Goal: Transaction & Acquisition: Purchase product/service

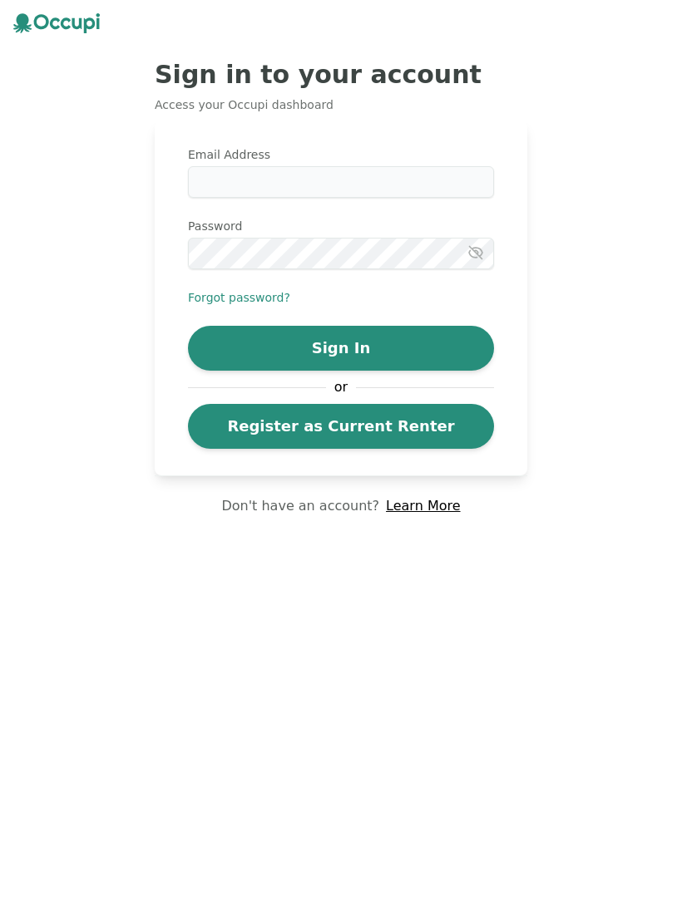
click at [330, 162] on label "Email Address" at bounding box center [341, 154] width 306 height 17
click at [330, 166] on input "Email Address" at bounding box center [341, 182] width 306 height 32
click at [372, 346] on button "Sign In" at bounding box center [341, 348] width 306 height 45
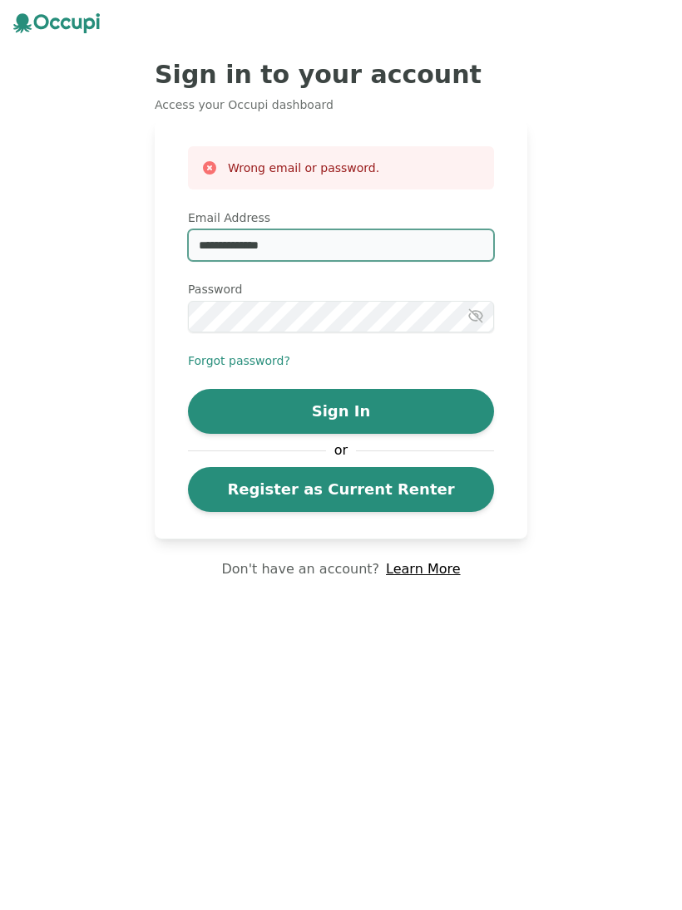
click at [332, 248] on input "**********" at bounding box center [341, 245] width 306 height 32
type input "*"
type input "**********"
click at [388, 408] on button "Sign In" at bounding box center [341, 411] width 306 height 45
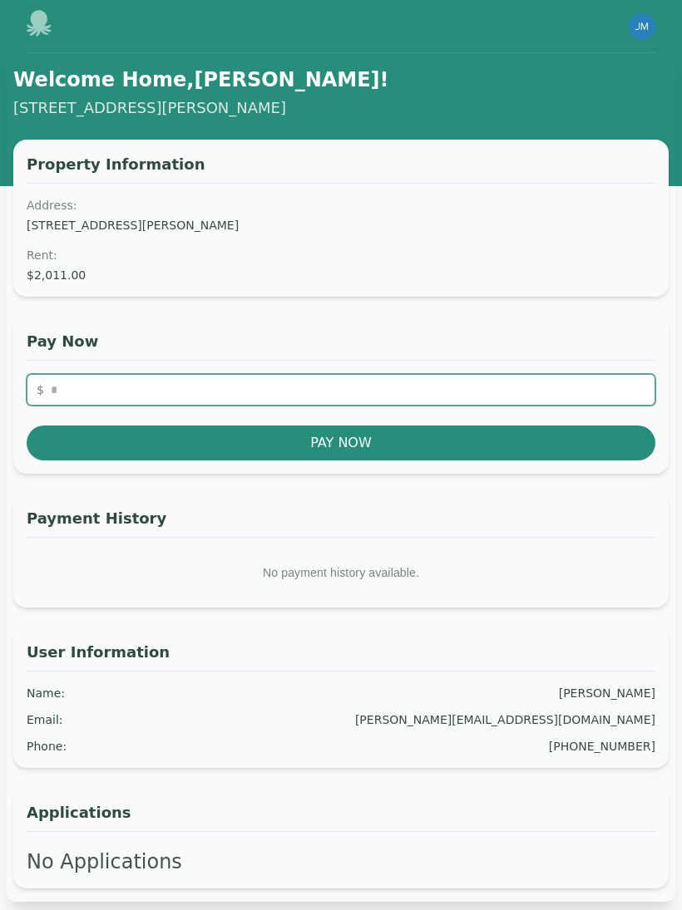
click at [86, 387] on input "number" at bounding box center [341, 390] width 628 height 32
type input "*******"
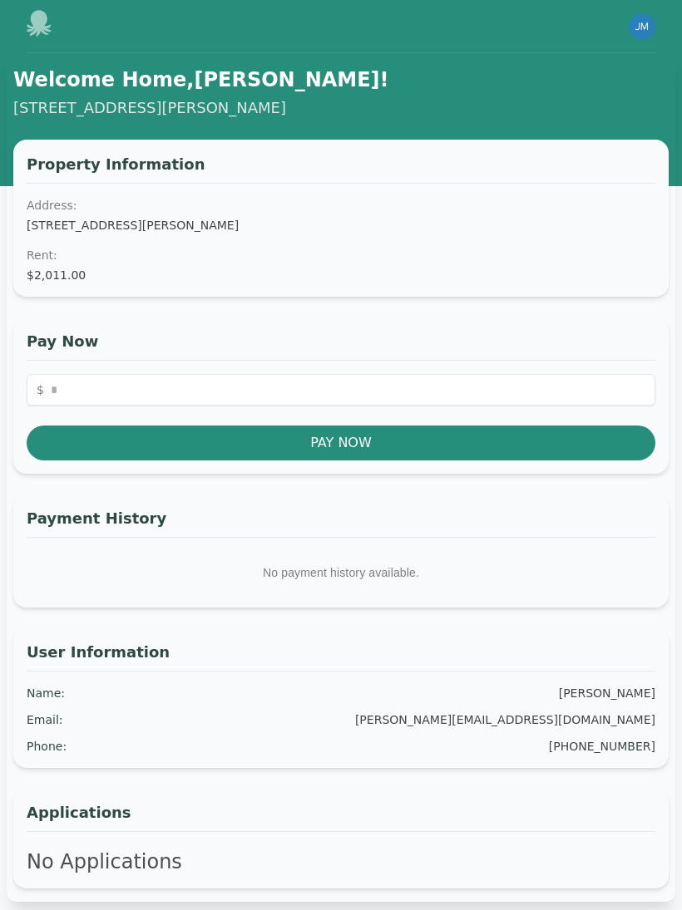
click at [374, 440] on button "Pay Now" at bounding box center [341, 443] width 628 height 35
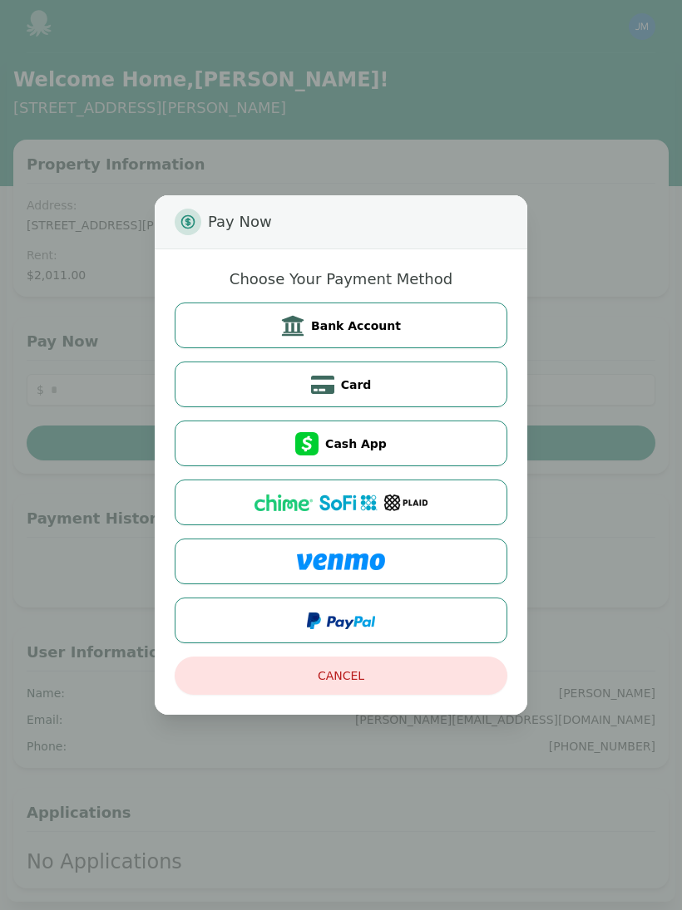
click at [391, 322] on span "Bank Account" at bounding box center [356, 325] width 90 height 17
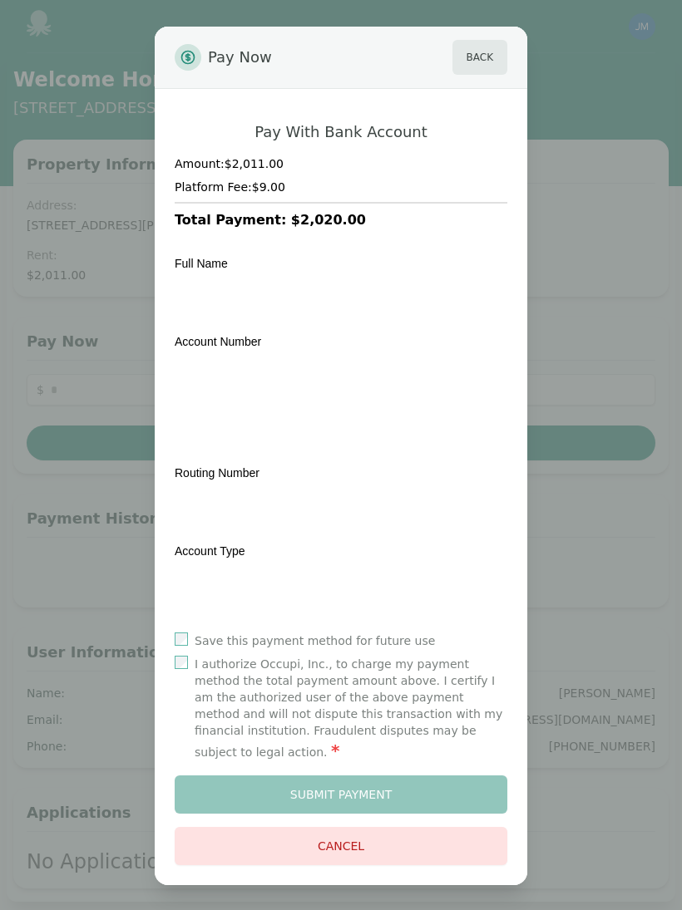
click at [483, 55] on button "Back" at bounding box center [479, 57] width 55 height 35
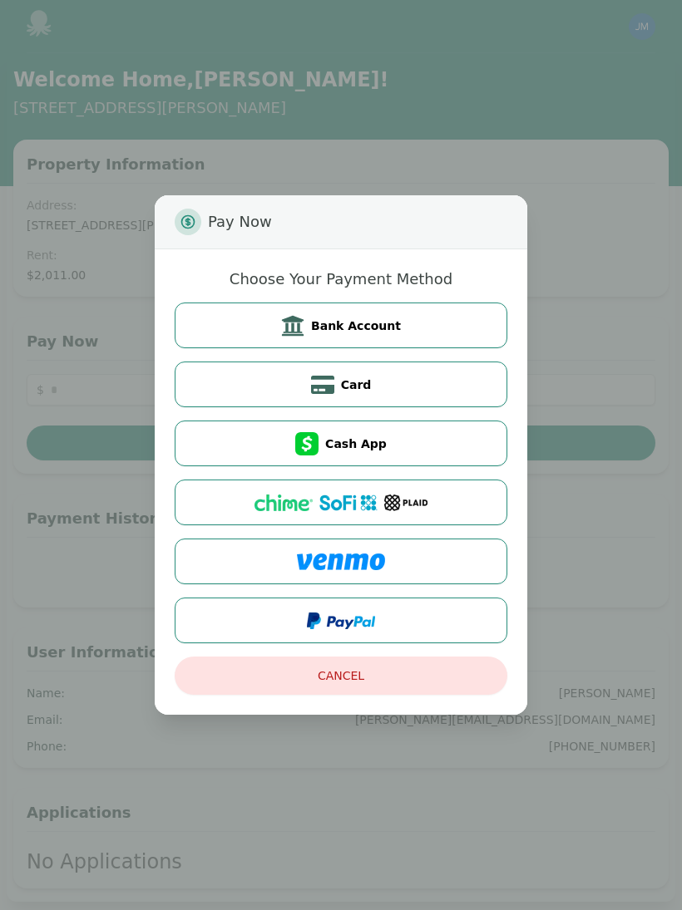
click at [384, 377] on button "Card" at bounding box center [341, 385] width 332 height 46
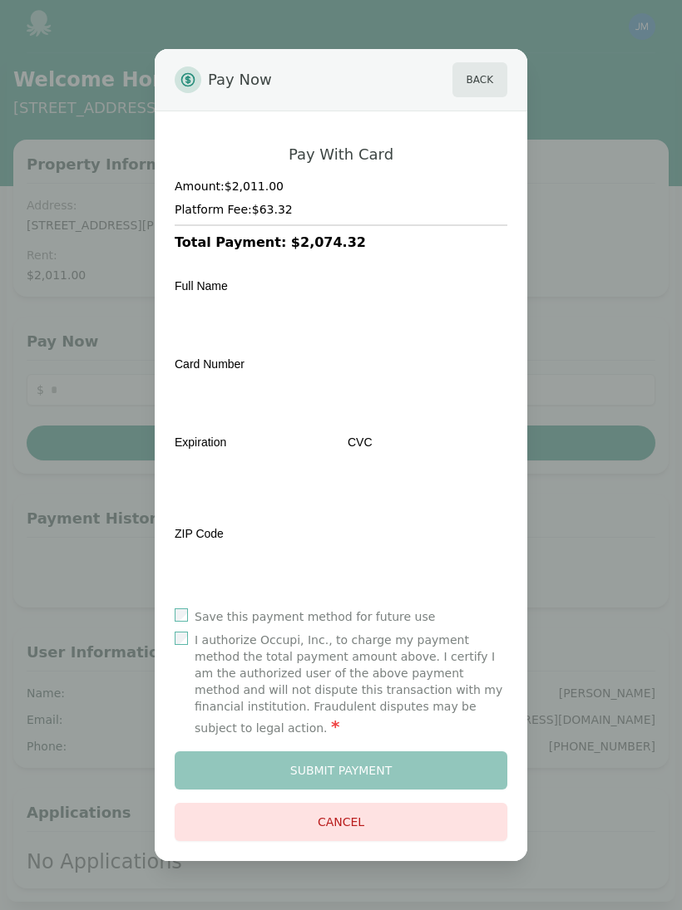
click at [475, 76] on button "Back" at bounding box center [479, 79] width 55 height 35
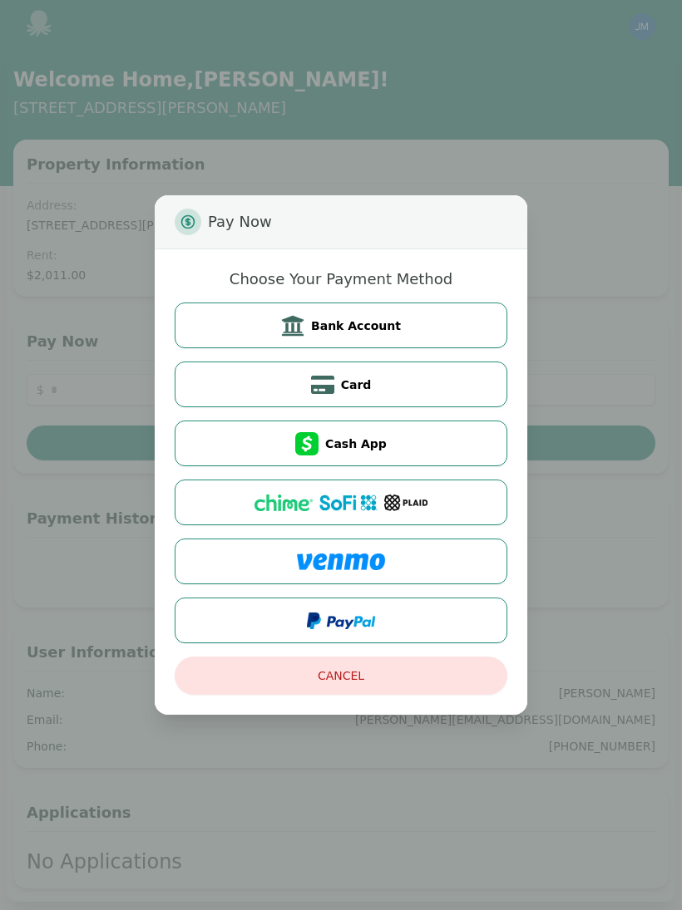
click at [324, 442] on span at bounding box center [310, 443] width 30 height 23
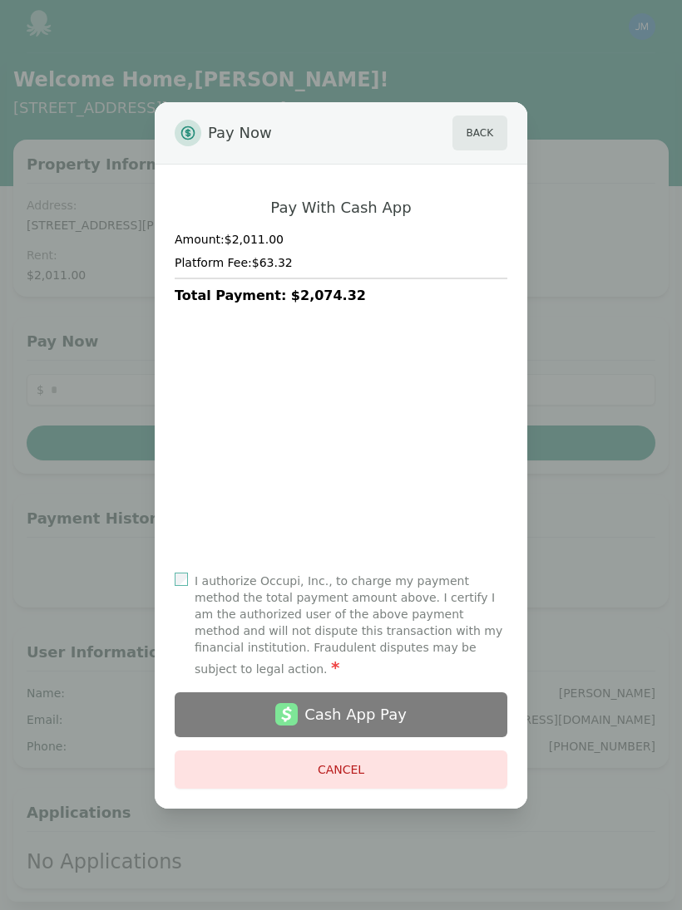
click at [475, 128] on button "Back" at bounding box center [479, 133] width 55 height 35
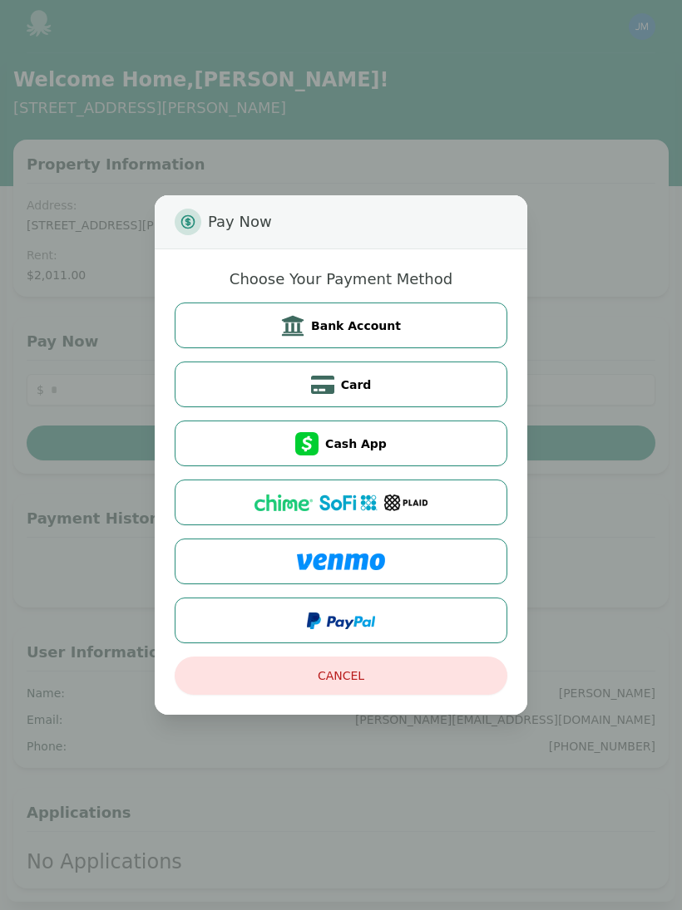
click at [332, 499] on img at bounding box center [348, 503] width 58 height 17
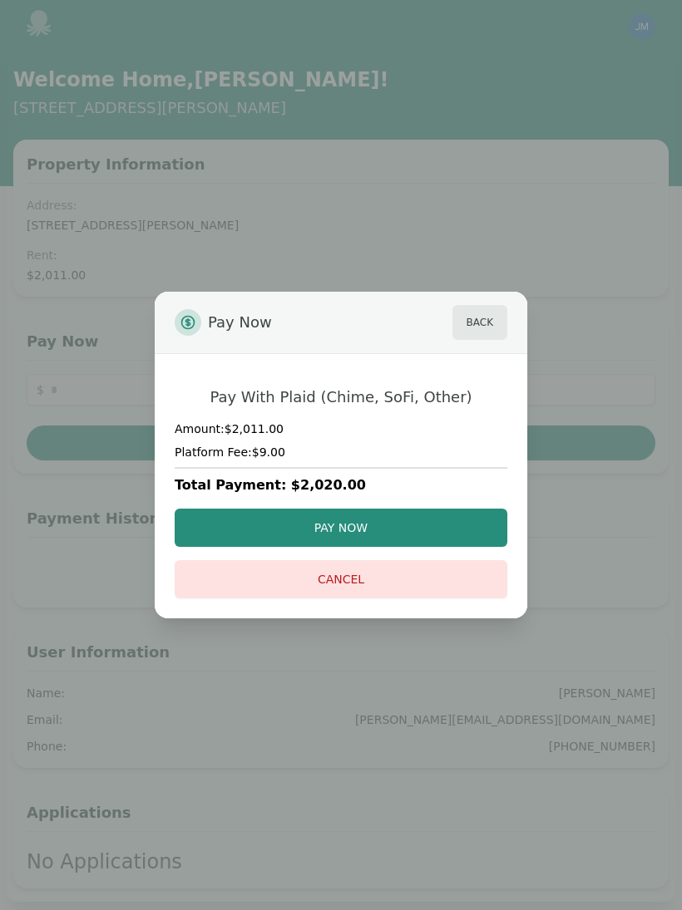
click at [498, 317] on button "Back" at bounding box center [479, 322] width 55 height 35
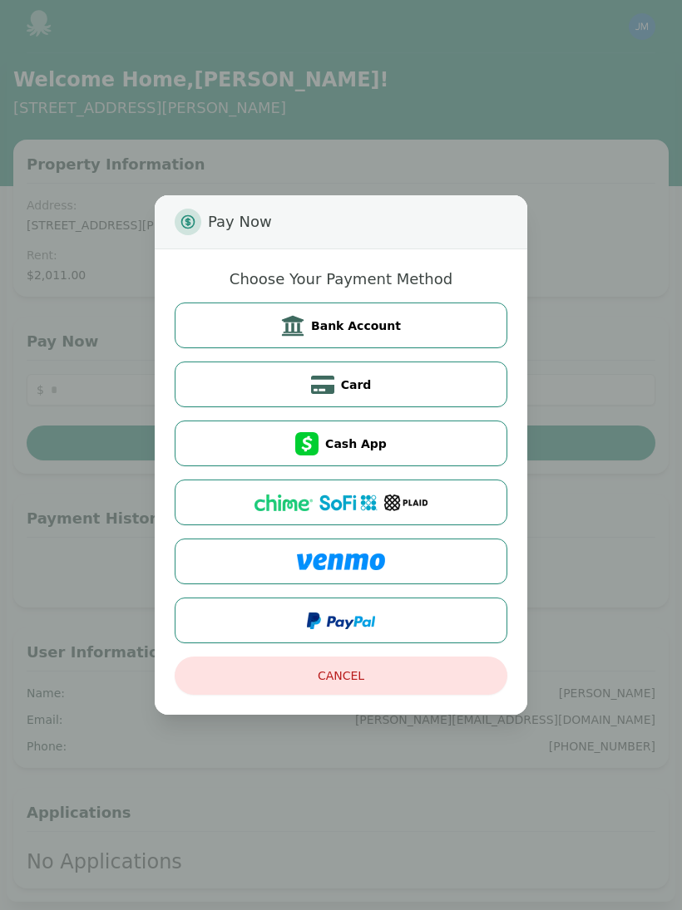
click at [364, 549] on button at bounding box center [341, 562] width 332 height 46
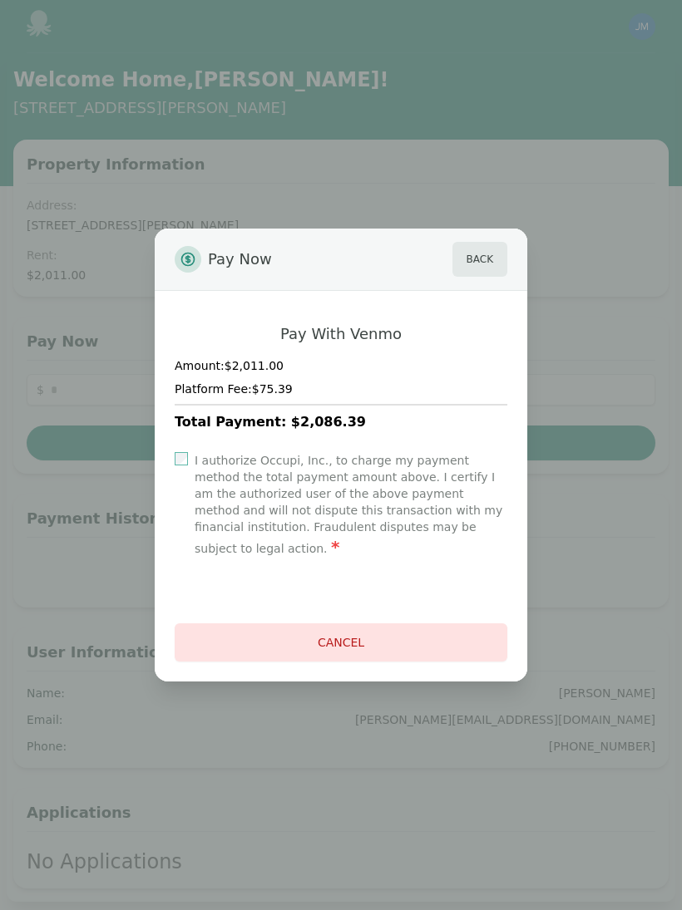
click at [476, 251] on button "Back" at bounding box center [479, 259] width 55 height 35
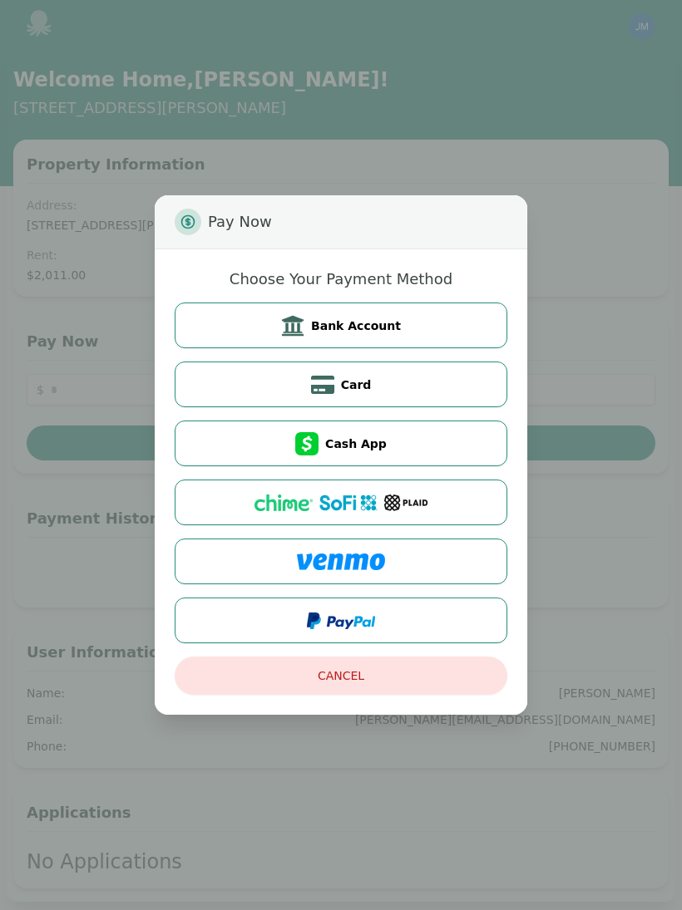
click at [356, 320] on span "Bank Account" at bounding box center [356, 325] width 90 height 17
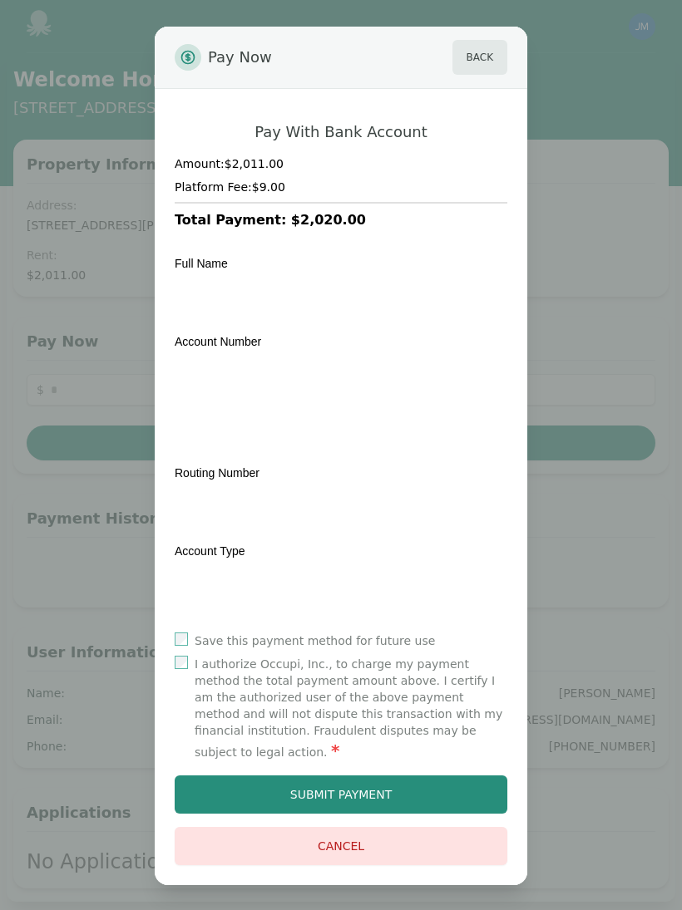
click at [352, 784] on button "Submit Payment" at bounding box center [341, 794] width 332 height 38
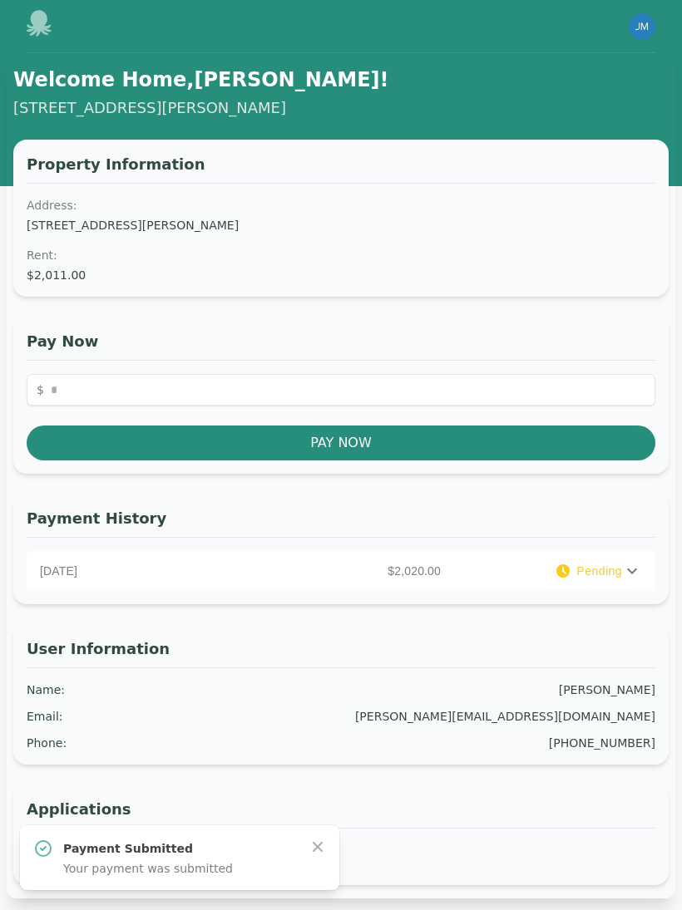
click at [622, 571] on icon at bounding box center [632, 571] width 20 height 20
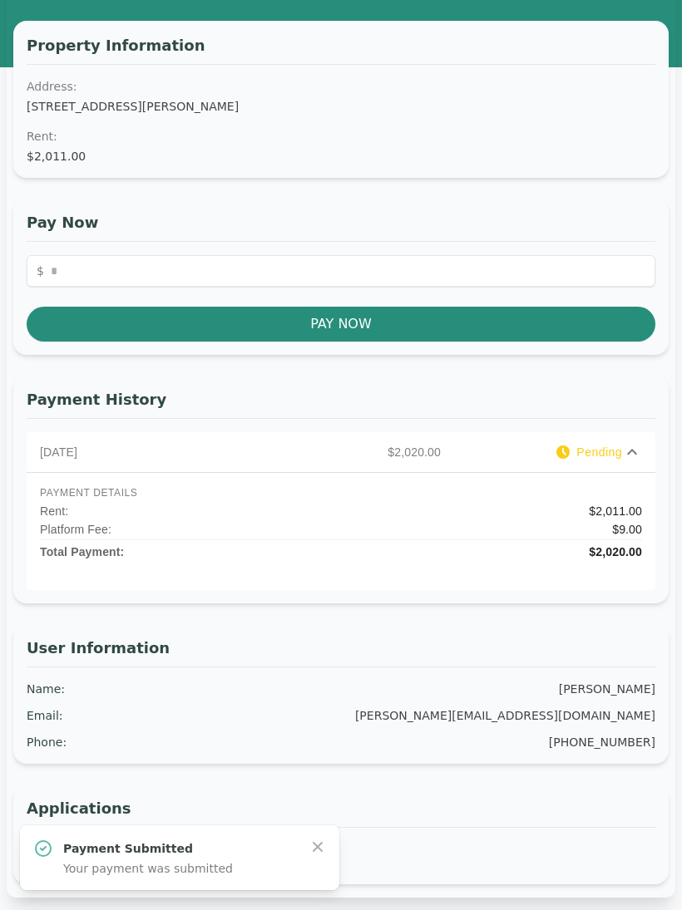
scroll to position [263, 0]
